Goal: Information Seeking & Learning: Learn about a topic

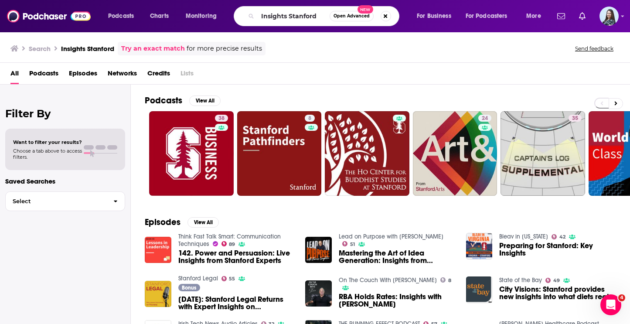
click at [282, 21] on input "Insights Stanford" at bounding box center [294, 16] width 72 height 14
drag, startPoint x: 275, startPoint y: 16, endPoint x: 224, endPoint y: 17, distance: 50.6
click at [224, 17] on div "Podcasts Charts Monitoring Podcast w/ [PERSON_NAME] Open Advanced New For Busin…" at bounding box center [325, 16] width 447 height 20
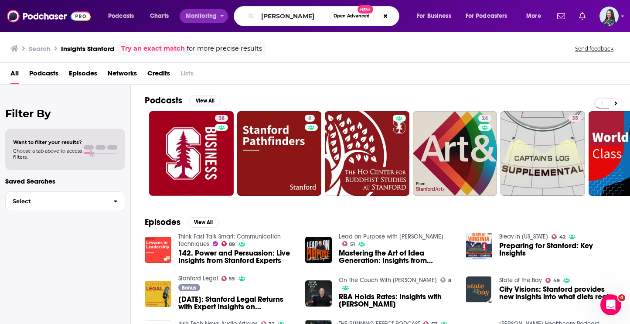
type input "[PERSON_NAME]"
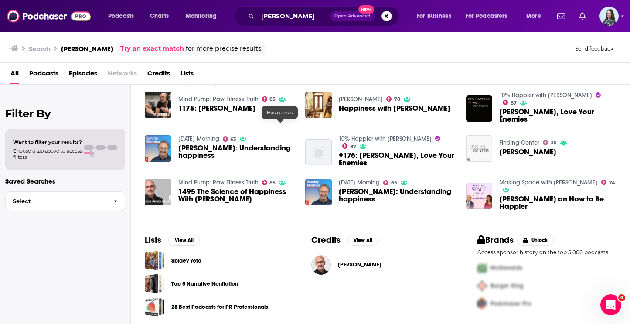
scroll to position [143, 0]
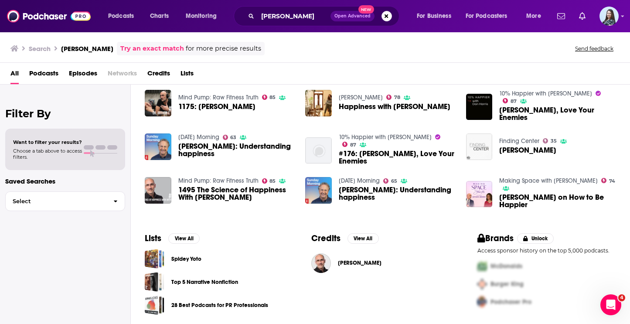
click at [347, 266] on span "[PERSON_NAME]" at bounding box center [360, 262] width 44 height 7
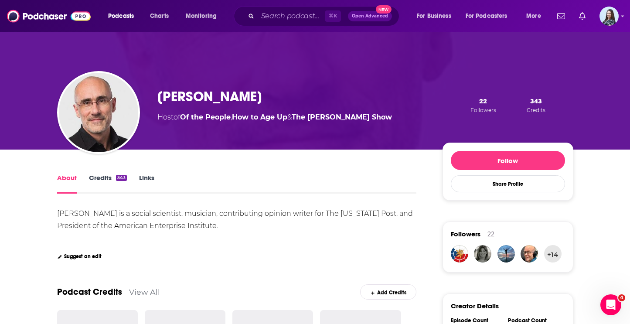
scroll to position [24, 0]
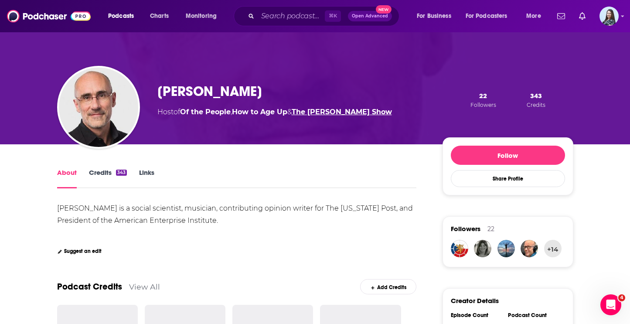
click at [334, 113] on div "[PERSON_NAME] Host of Of the People , How to Age Up & The [PERSON_NAME] Show" at bounding box center [274, 100] width 235 height 34
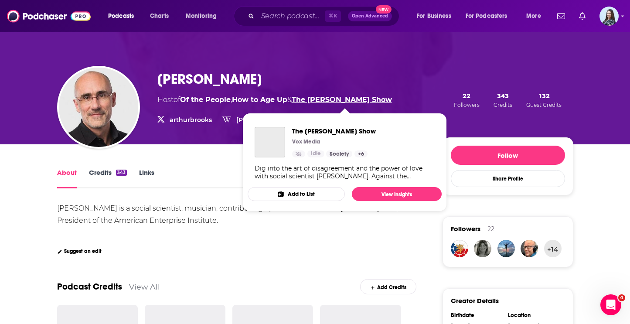
click at [322, 100] on link "The [PERSON_NAME] Show" at bounding box center [342, 100] width 100 height 8
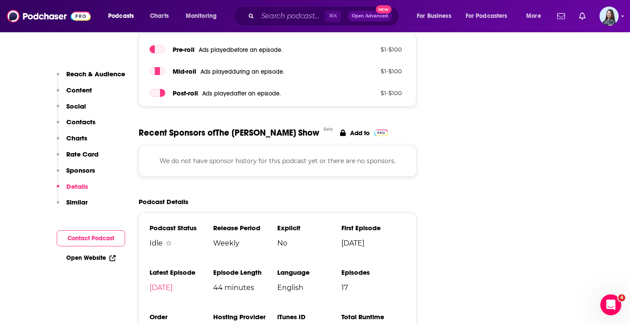
scroll to position [1286, 0]
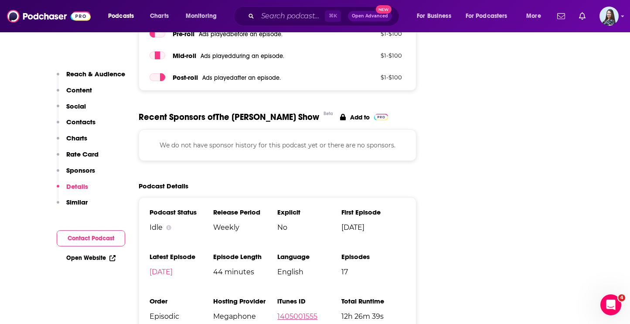
click at [291, 312] on link "1405001555" at bounding box center [297, 316] width 40 height 8
click at [285, 19] on input "Search podcasts, credits, & more..." at bounding box center [291, 16] width 67 height 14
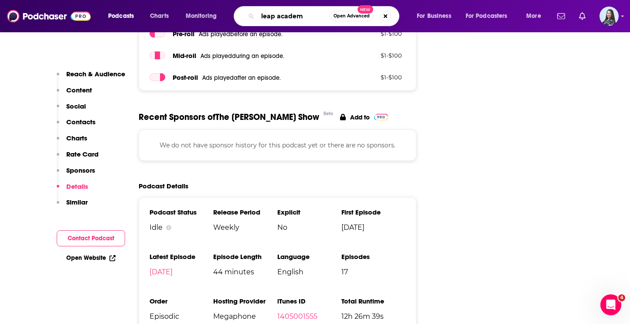
type input "leap academy"
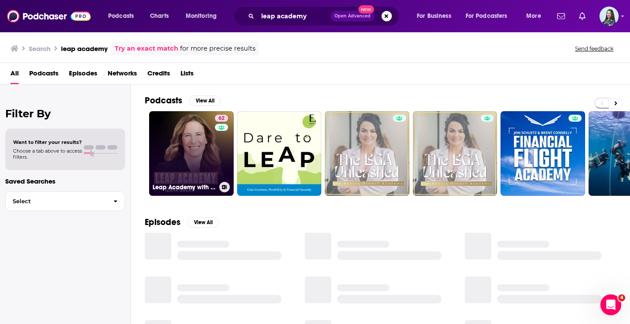
click at [204, 137] on link "62 Leap Academy with [PERSON_NAME]" at bounding box center [191, 153] width 85 height 85
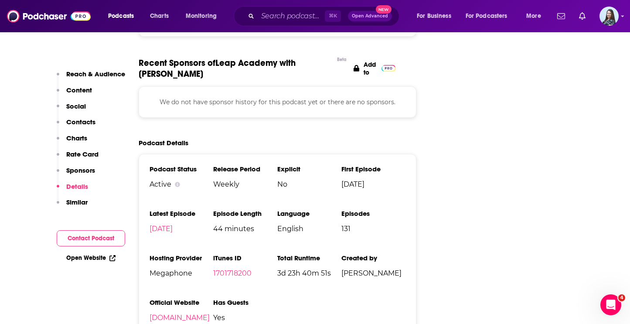
scroll to position [1265, 0]
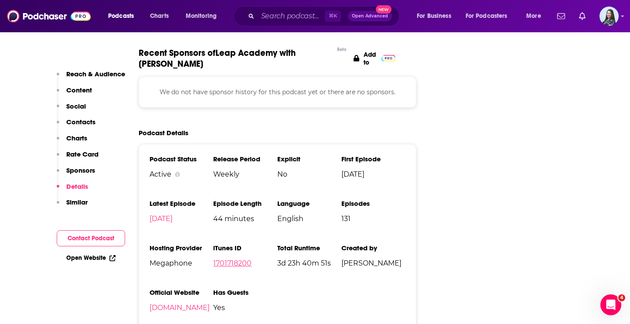
click at [242, 259] on link "1701718200" at bounding box center [232, 263] width 38 height 8
